Goal: Navigation & Orientation: Find specific page/section

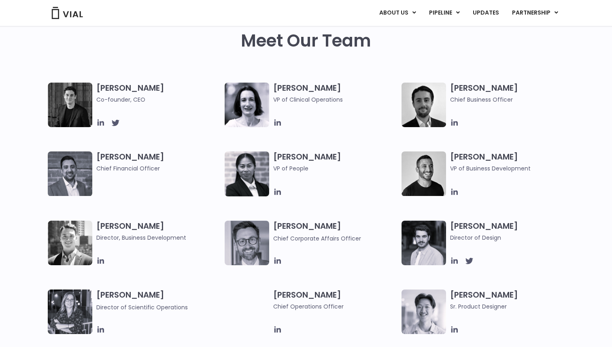
scroll to position [388, 0]
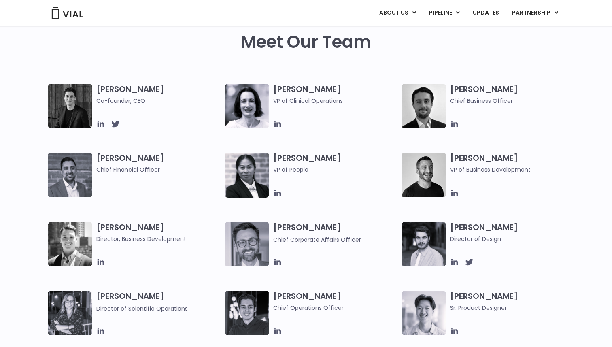
click at [286, 87] on h3 "[PERSON_NAME] Medico VP of Clinical Operations" at bounding box center [335, 94] width 124 height 21
click at [282, 91] on h3 "[PERSON_NAME] Medico VP of Clinical Operations" at bounding box center [335, 94] width 124 height 21
drag, startPoint x: 282, startPoint y: 91, endPoint x: 328, endPoint y: 99, distance: 46.1
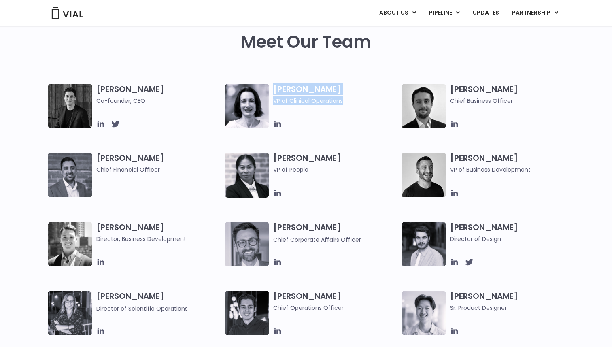
click at [328, 99] on h3 "[PERSON_NAME] Medico VP of Clinical Operations" at bounding box center [335, 94] width 124 height 21
click at [328, 99] on span "VP of Clinical Operations" at bounding box center [335, 100] width 124 height 9
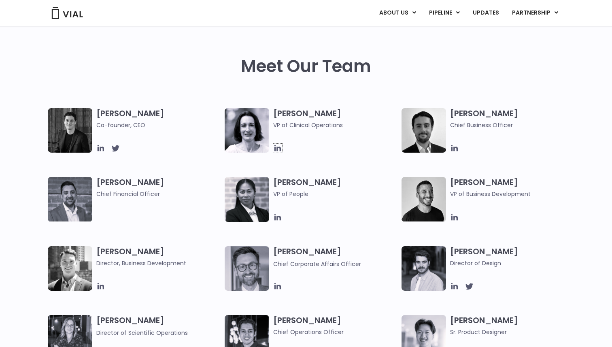
scroll to position [356, 0]
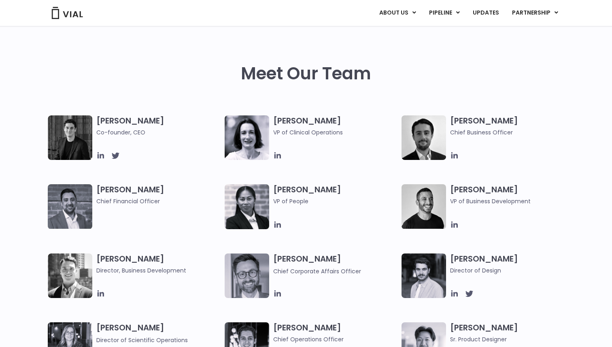
click at [144, 195] on h3 "[PERSON_NAME] Chief Financial Officer" at bounding box center [158, 194] width 124 height 21
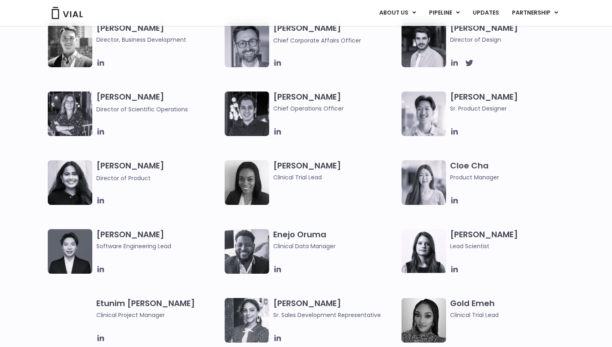
scroll to position [594, 0]
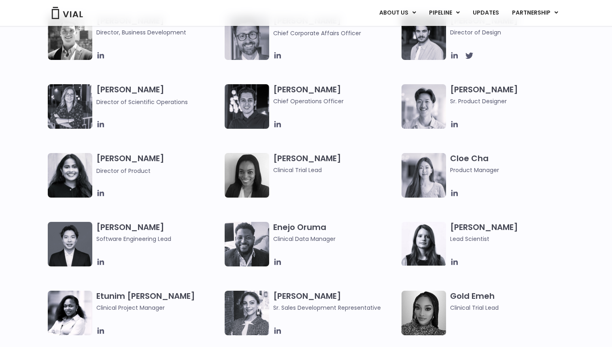
click at [144, 194] on div at bounding box center [158, 193] width 124 height 9
click at [152, 208] on div "[PERSON_NAME] Co-founder, CEO [PERSON_NAME] VP of Clinical Operations [PERSON_N…" at bounding box center [313, 49] width 530 height 344
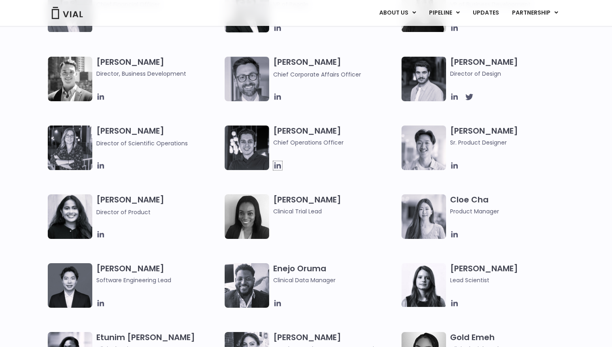
scroll to position [557, 0]
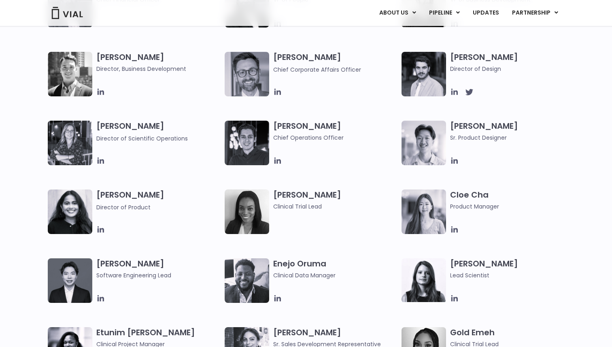
click at [286, 205] on span "Clinical Trial Lead" at bounding box center [335, 206] width 124 height 9
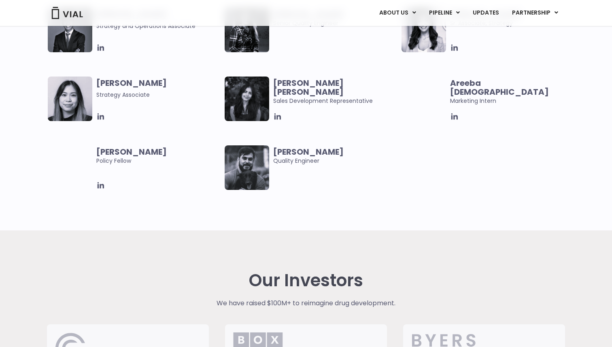
scroll to position [1701, 0]
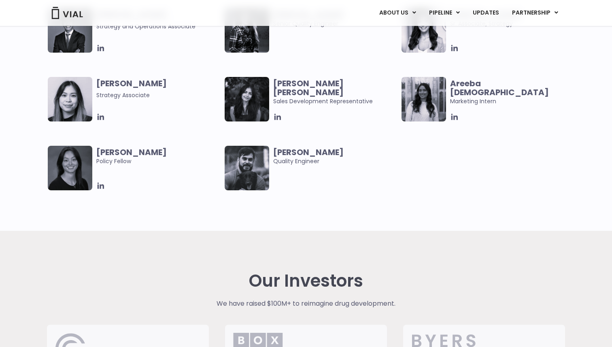
click at [278, 149] on b "[PERSON_NAME]" at bounding box center [308, 151] width 70 height 11
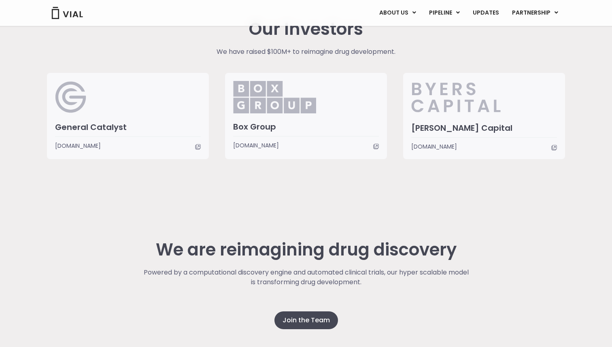
scroll to position [2024, 0]
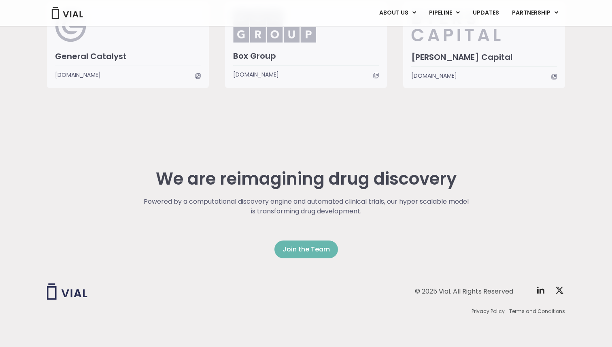
click at [293, 248] on span "Join the Team" at bounding box center [305, 249] width 47 height 10
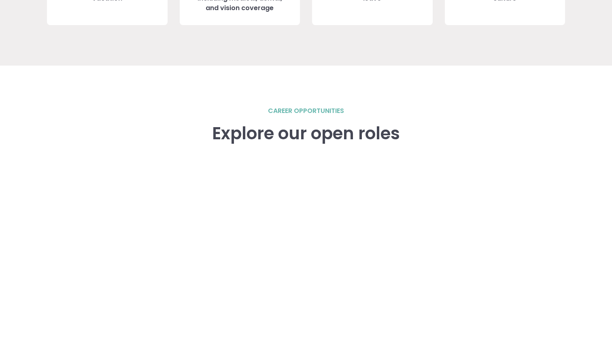
scroll to position [1180, 0]
